Goal: Transaction & Acquisition: Book appointment/travel/reservation

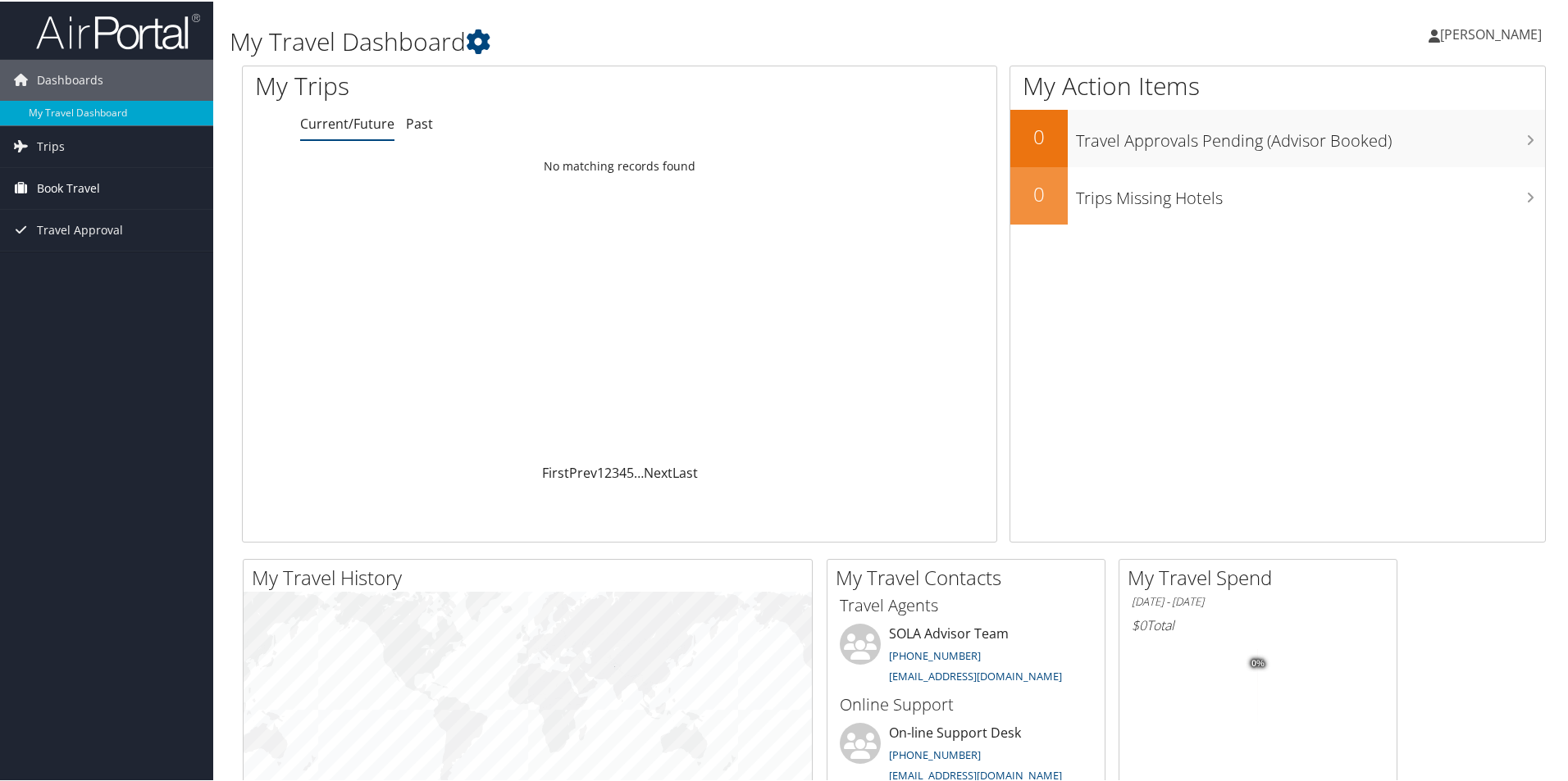
click at [110, 182] on link "Book Travel" at bounding box center [106, 186] width 213 height 41
click at [85, 187] on span "Book Travel" at bounding box center [68, 186] width 63 height 41
click at [78, 246] on link "Book/Manage Online Trips" at bounding box center [106, 244] width 213 height 24
